Goal: Task Accomplishment & Management: Understand process/instructions

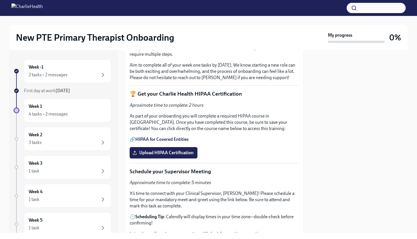
scroll to position [121, 0]
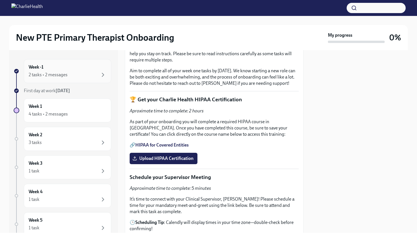
click at [98, 78] on div "2 tasks • 2 messages" at bounding box center [68, 74] width 78 height 7
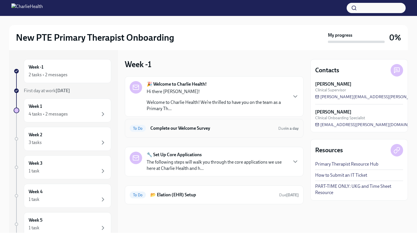
click at [196, 127] on h6 "Complete our Welcome Survey" at bounding box center [212, 128] width 124 height 6
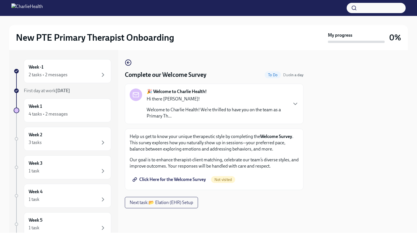
click at [200, 181] on span "Click Here for the Welcome Survey" at bounding box center [170, 179] width 72 height 6
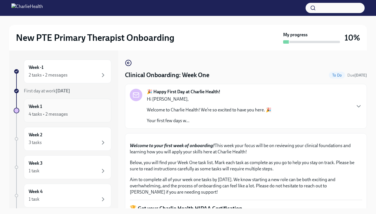
click at [74, 108] on div "Week 1 4 tasks • 2 messages" at bounding box center [68, 111] width 78 height 14
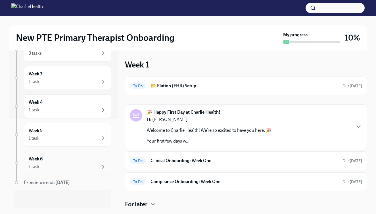
scroll to position [89, 0]
click at [61, 160] on div "Week 6 1 task" at bounding box center [68, 163] width 78 height 14
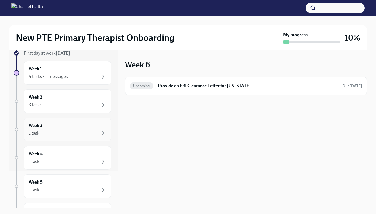
scroll to position [37, 0]
click at [78, 75] on div "4 tasks • 2 messages" at bounding box center [68, 77] width 78 height 7
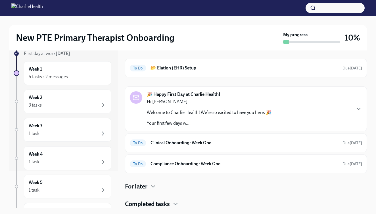
scroll to position [18, 0]
click at [191, 70] on h6 "📂 Elation (EHR) Setup" at bounding box center [243, 68] width 187 height 6
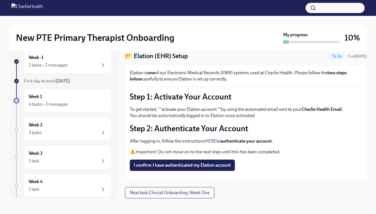
scroll to position [28, 0]
click at [235, 156] on div "Elation is one of our Electronic Medical Records (EMR) systems used at Charlie …" at bounding box center [246, 123] width 232 height 106
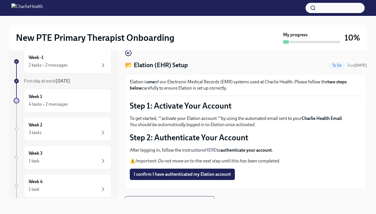
scroll to position [0, 0]
click at [69, 103] on div "4 tasks • 2 messages" at bounding box center [68, 104] width 78 height 7
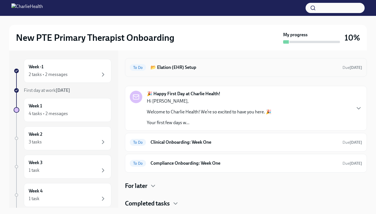
scroll to position [18, 0]
click at [178, 145] on h6 "Clinical Onboarding: Week One" at bounding box center [243, 142] width 187 height 6
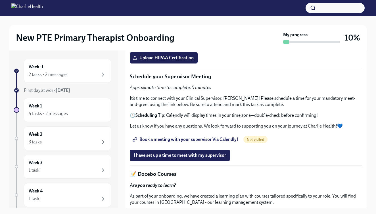
scroll to position [209, 0]
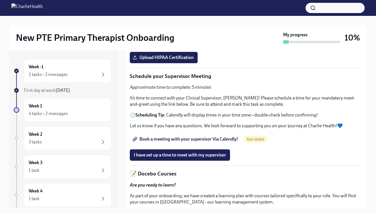
click at [179, 47] on link "HIPAA for Covered Entities" at bounding box center [161, 43] width 53 height 5
